Goal: Information Seeking & Learning: Learn about a topic

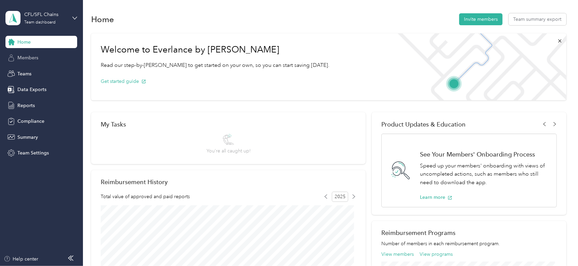
click at [28, 59] on span "Members" at bounding box center [27, 57] width 21 height 7
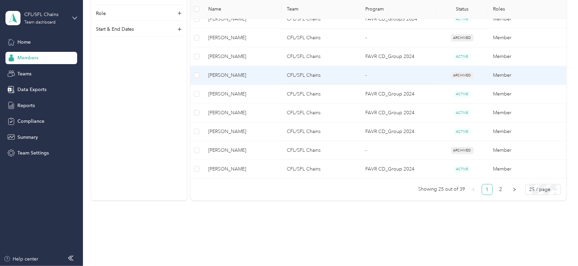
scroll to position [482, 0]
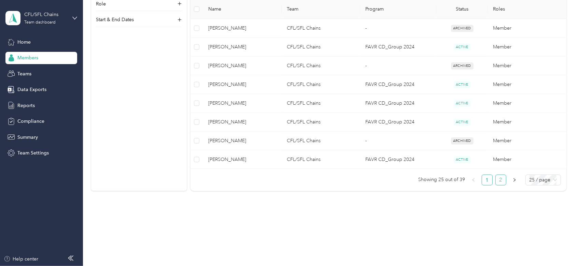
click at [497, 179] on link "2" at bounding box center [500, 180] width 10 height 10
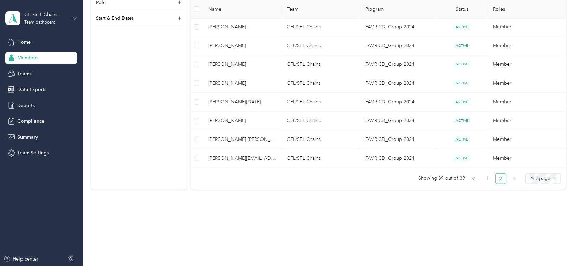
scroll to position [276, 0]
click at [27, 139] on span "Summary" at bounding box center [27, 137] width 20 height 7
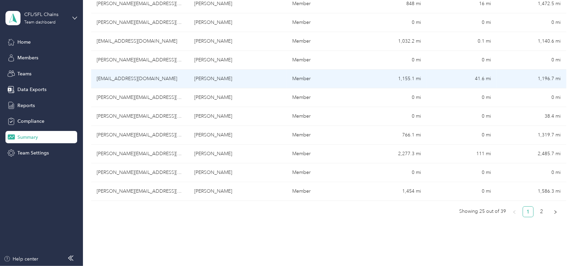
scroll to position [409, 0]
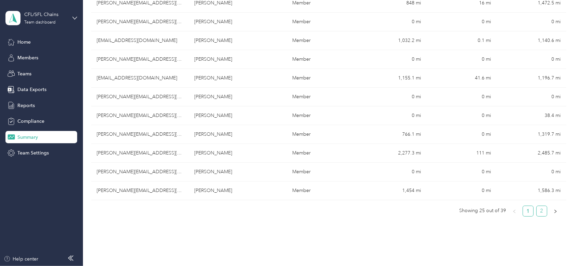
click at [536, 210] on link "2" at bounding box center [541, 211] width 10 height 10
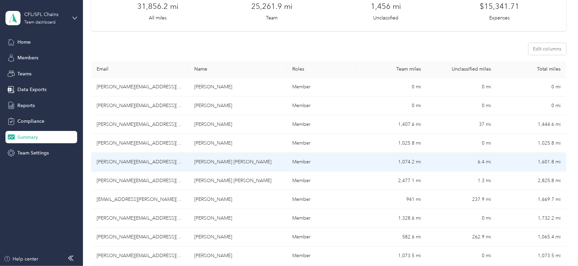
scroll to position [30, 0]
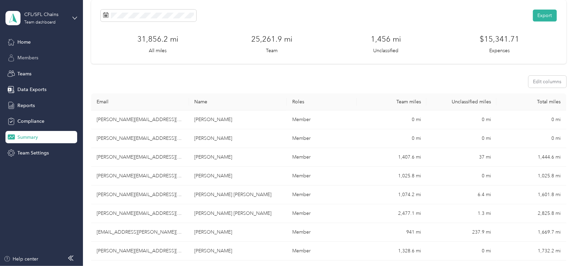
click at [30, 56] on span "Members" at bounding box center [27, 57] width 21 height 7
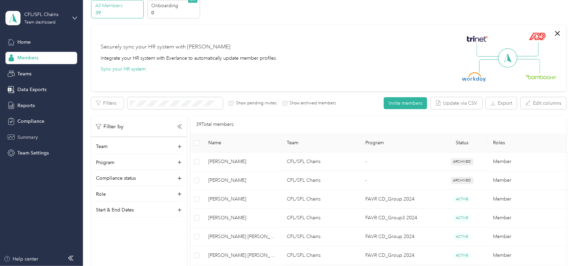
click at [23, 134] on span "Summary" at bounding box center [27, 137] width 20 height 7
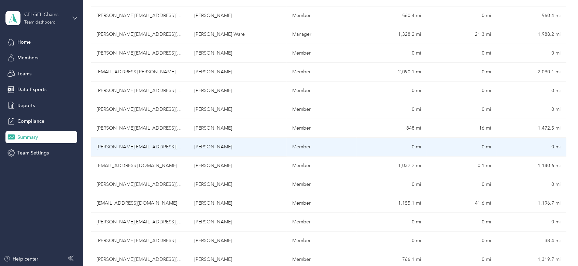
scroll to position [308, 0]
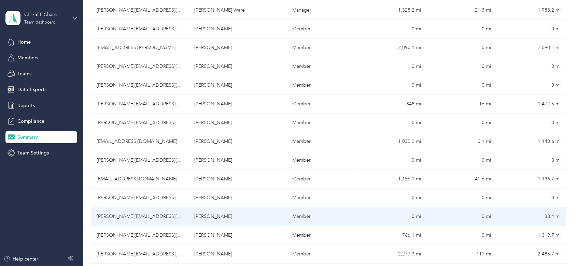
click at [120, 215] on td "frank.arteaga@cavbeer.com" at bounding box center [140, 216] width 98 height 19
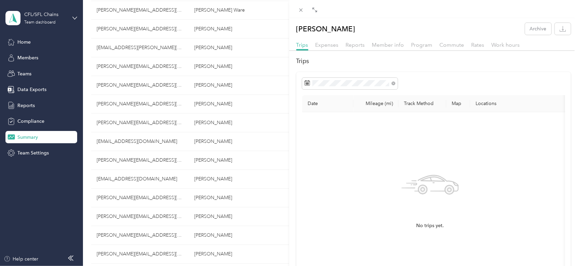
click at [29, 58] on div "Frank C. Arteaga Archive Trips Expenses Reports Member info Program Commute Rat…" at bounding box center [289, 133] width 578 height 266
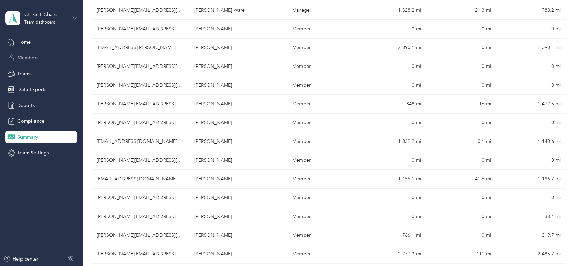
click at [24, 57] on span "Members" at bounding box center [27, 57] width 21 height 7
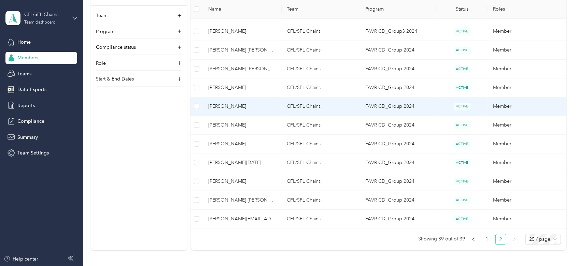
scroll to position [231, 0]
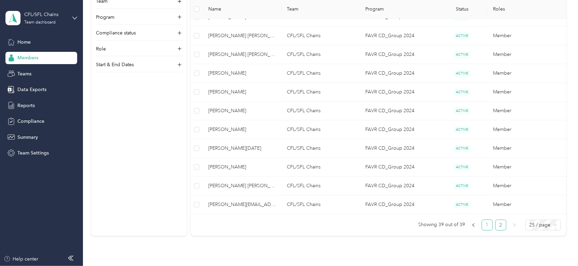
click at [485, 224] on link "1" at bounding box center [487, 225] width 10 height 10
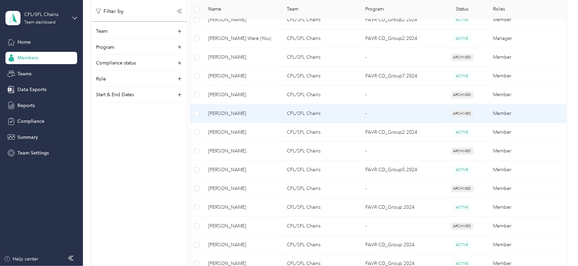
scroll to position [367, 0]
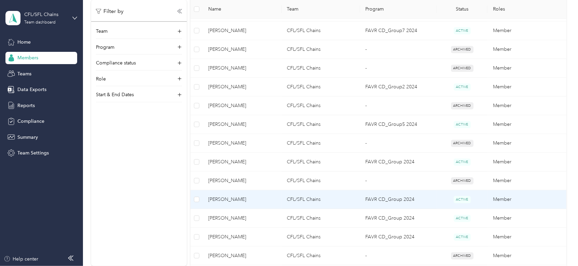
click at [231, 200] on span "[PERSON_NAME]" at bounding box center [242, 200] width 68 height 8
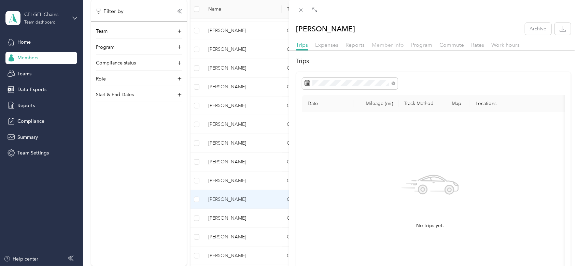
click at [392, 46] on span "Member info" at bounding box center [388, 45] width 32 height 6
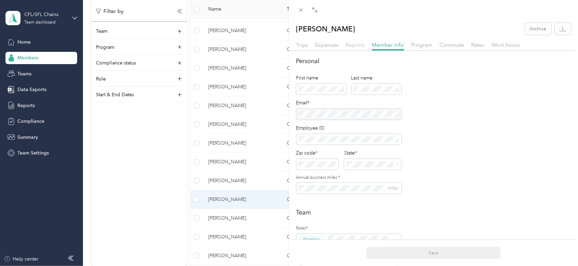
click at [362, 46] on span "Reports" at bounding box center [355, 45] width 19 height 6
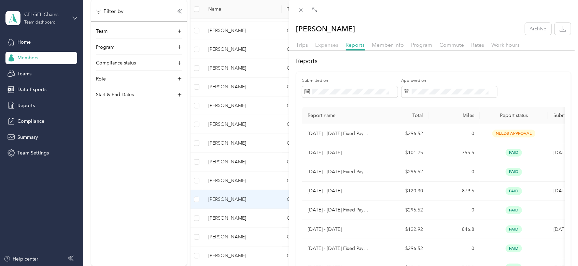
click at [323, 44] on span "Expenses" at bounding box center [326, 45] width 23 height 6
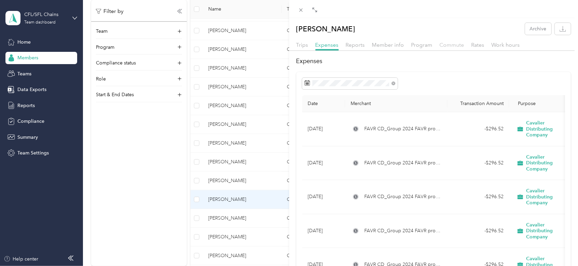
click at [458, 45] on span "Commute" at bounding box center [451, 45] width 25 height 6
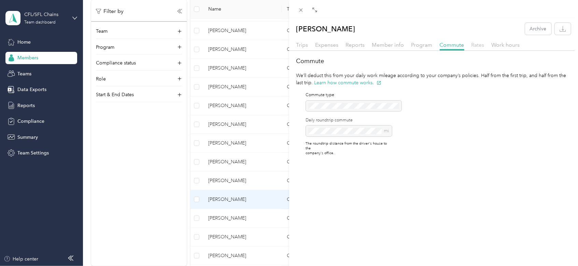
click at [474, 43] on span "Rates" at bounding box center [477, 45] width 13 height 6
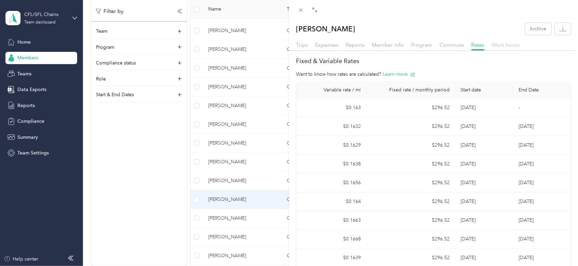
click at [498, 44] on span "Work hours" at bounding box center [505, 45] width 28 height 6
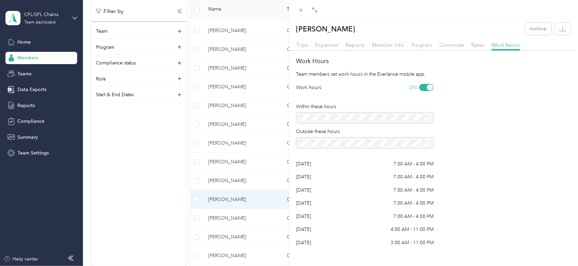
click at [311, 120] on div at bounding box center [364, 118] width 137 height 11
click at [391, 118] on div at bounding box center [364, 118] width 137 height 11
click at [355, 44] on span "Reports" at bounding box center [355, 45] width 19 height 6
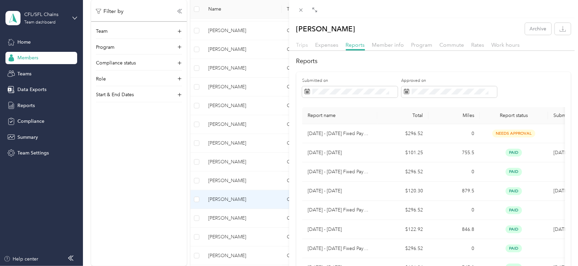
click at [303, 46] on span "Trips" at bounding box center [302, 45] width 12 height 6
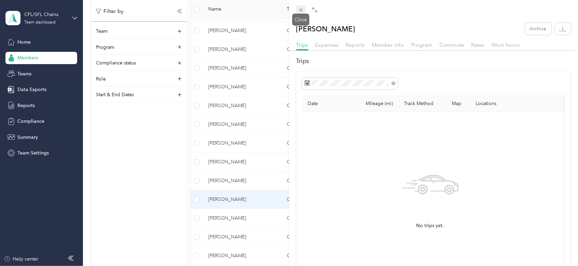
click at [300, 10] on icon at bounding box center [300, 10] width 3 height 3
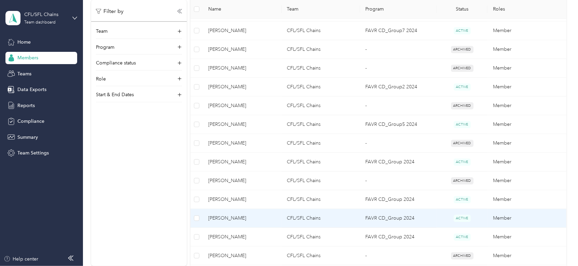
click at [224, 217] on span "[PERSON_NAME]" at bounding box center [242, 219] width 68 height 8
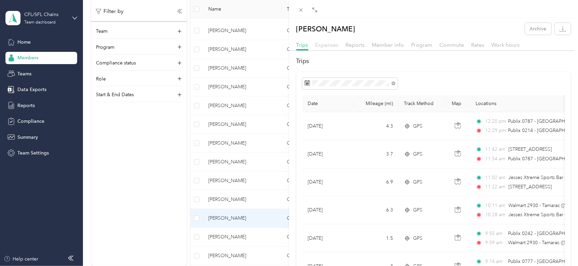
click at [330, 46] on span "Expenses" at bounding box center [326, 45] width 23 height 6
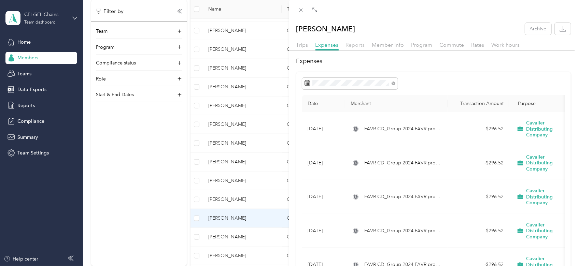
click at [360, 45] on span "Reports" at bounding box center [355, 45] width 19 height 6
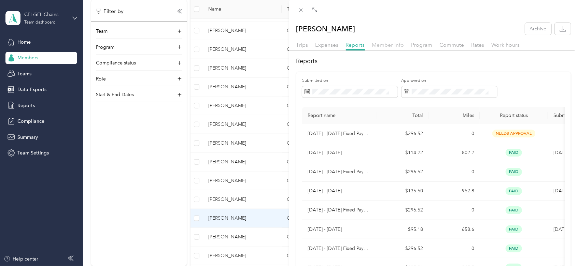
click at [391, 45] on span "Member info" at bounding box center [388, 45] width 32 height 6
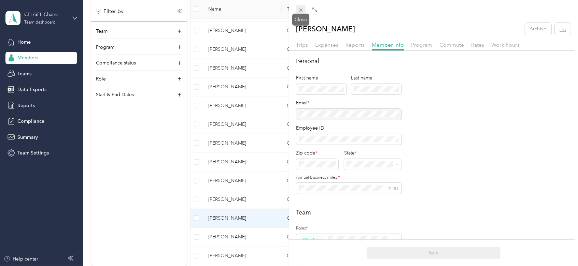
click at [299, 7] on icon at bounding box center [301, 10] width 6 height 6
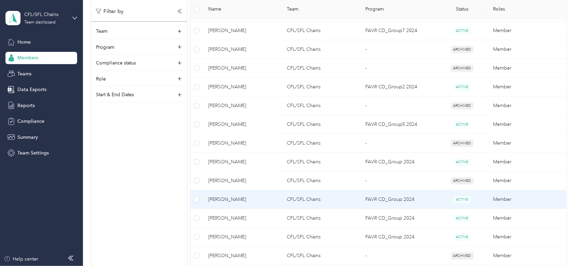
click at [230, 199] on span "[PERSON_NAME]" at bounding box center [242, 200] width 68 height 8
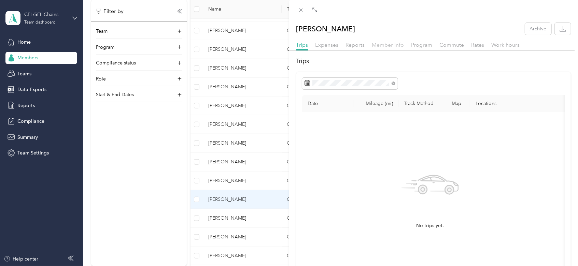
click at [383, 44] on span "Member info" at bounding box center [388, 45] width 32 height 6
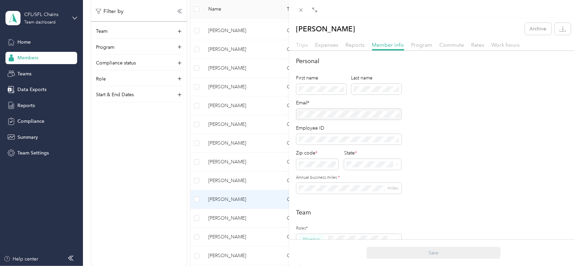
click at [306, 45] on span "Trips" at bounding box center [302, 45] width 12 height 6
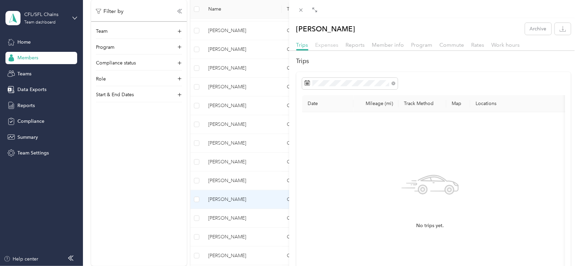
click at [325, 46] on span "Expenses" at bounding box center [326, 45] width 23 height 6
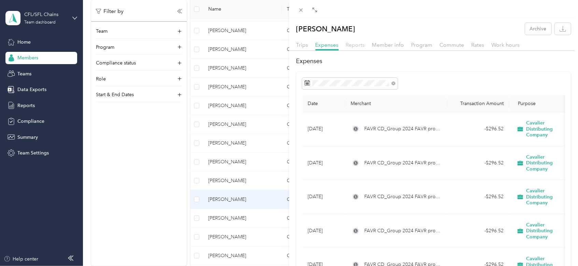
click at [358, 45] on span "Reports" at bounding box center [355, 45] width 19 height 6
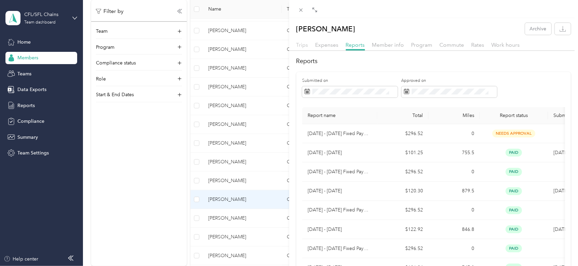
click at [303, 44] on span "Trips" at bounding box center [302, 45] width 12 height 6
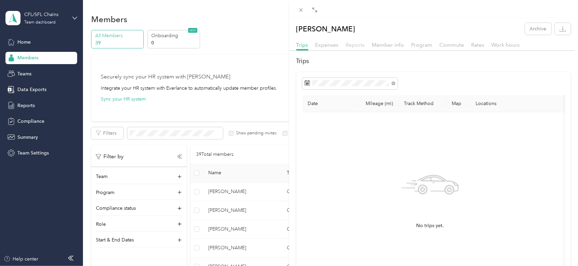
click at [352, 42] on span "Reports" at bounding box center [355, 45] width 19 height 6
